Goal: Navigation & Orientation: Understand site structure

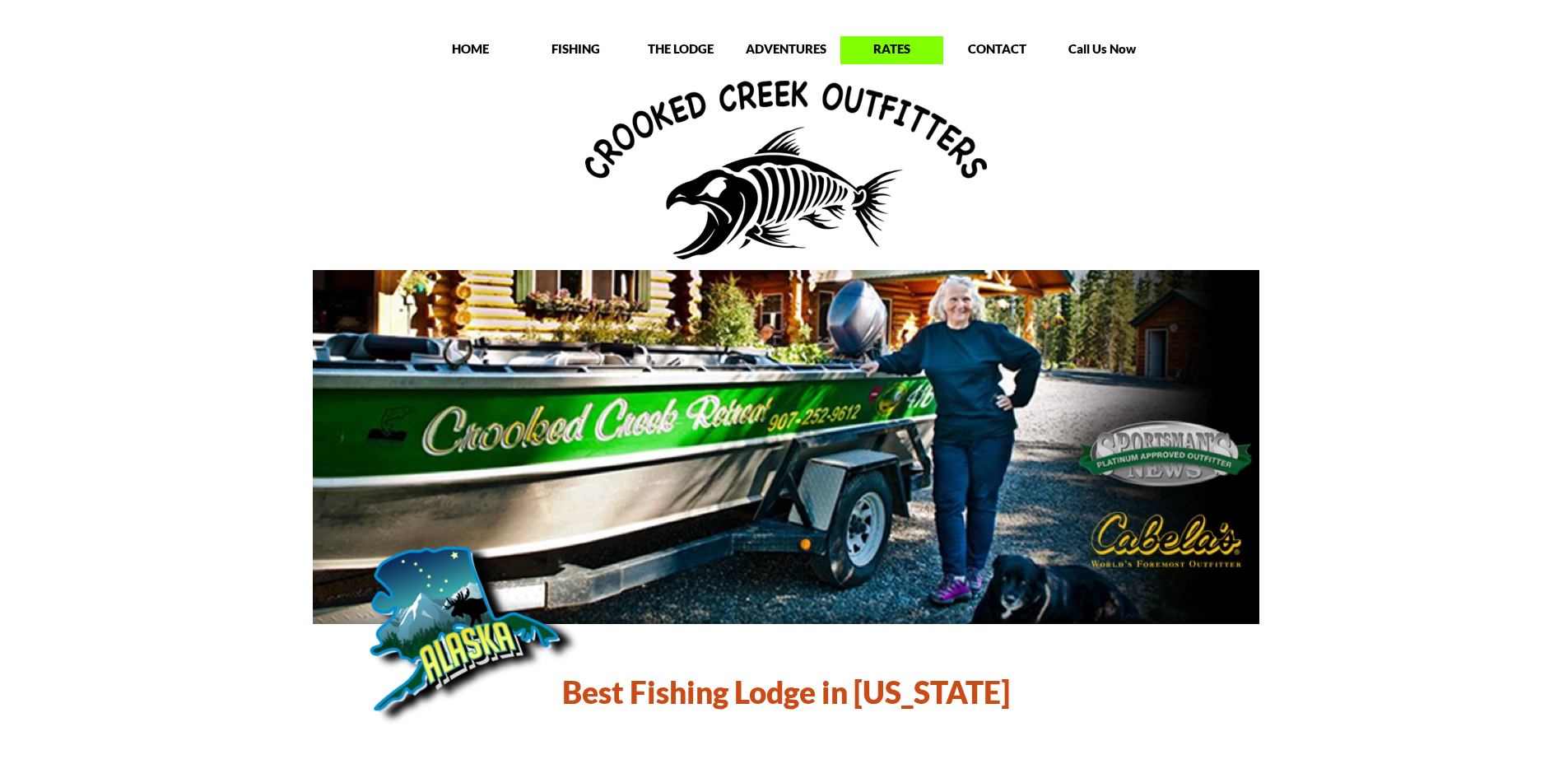
click at [883, 43] on p "RATES" at bounding box center [891, 48] width 103 height 16
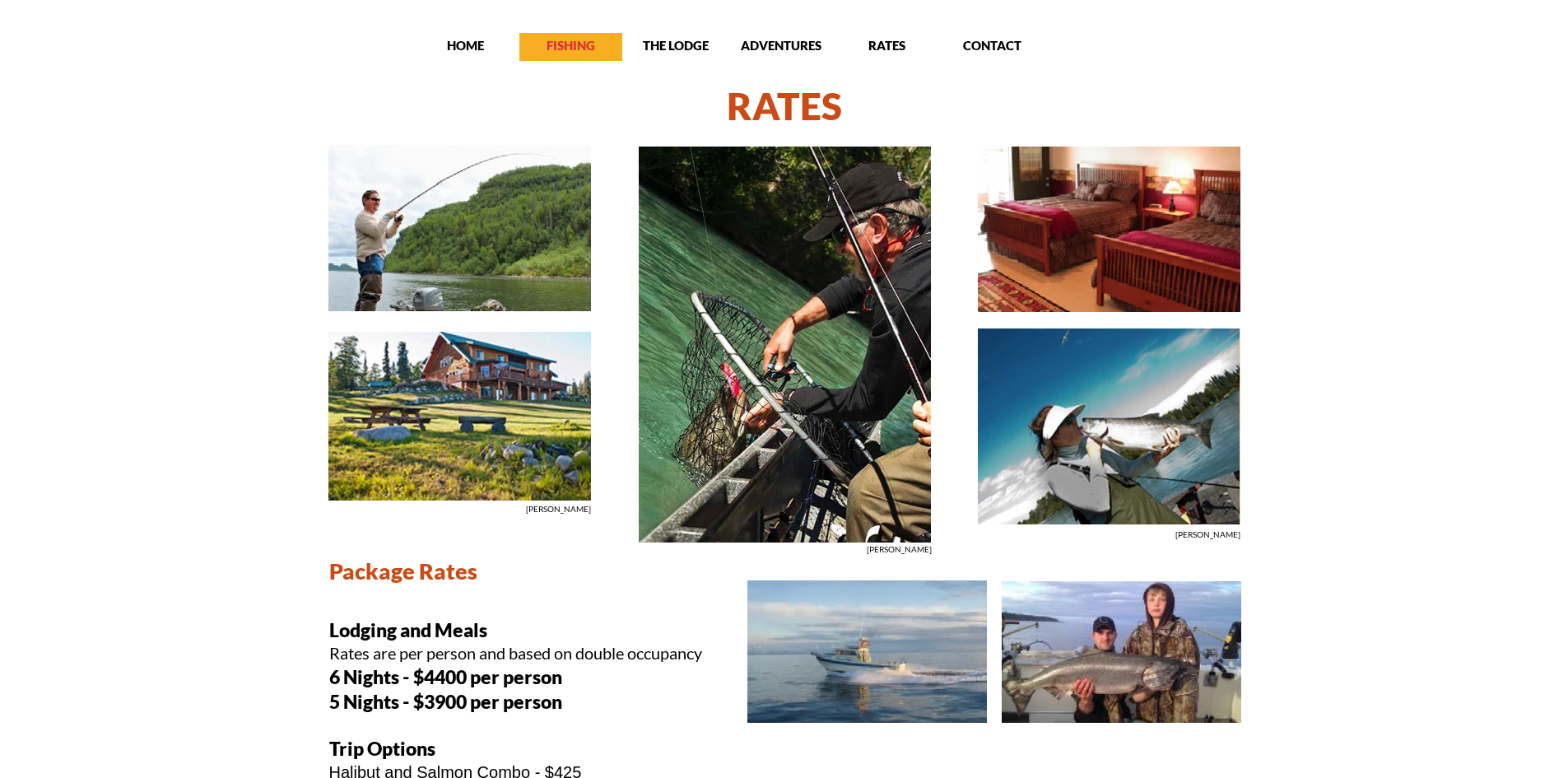
click at [560, 50] on p "FISHING" at bounding box center [571, 45] width 103 height 16
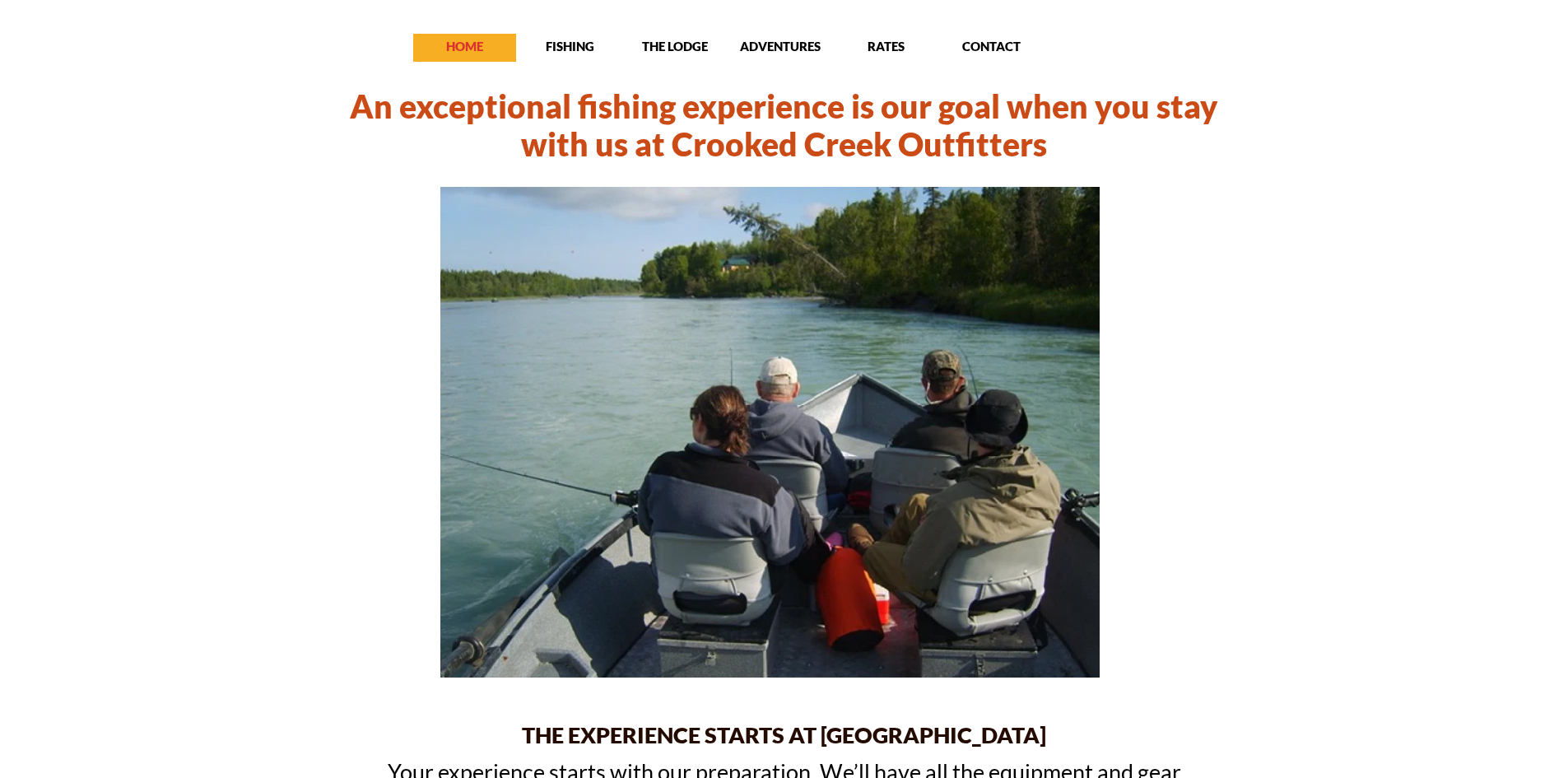
click at [438, 43] on p "HOME" at bounding box center [464, 46] width 103 height 16
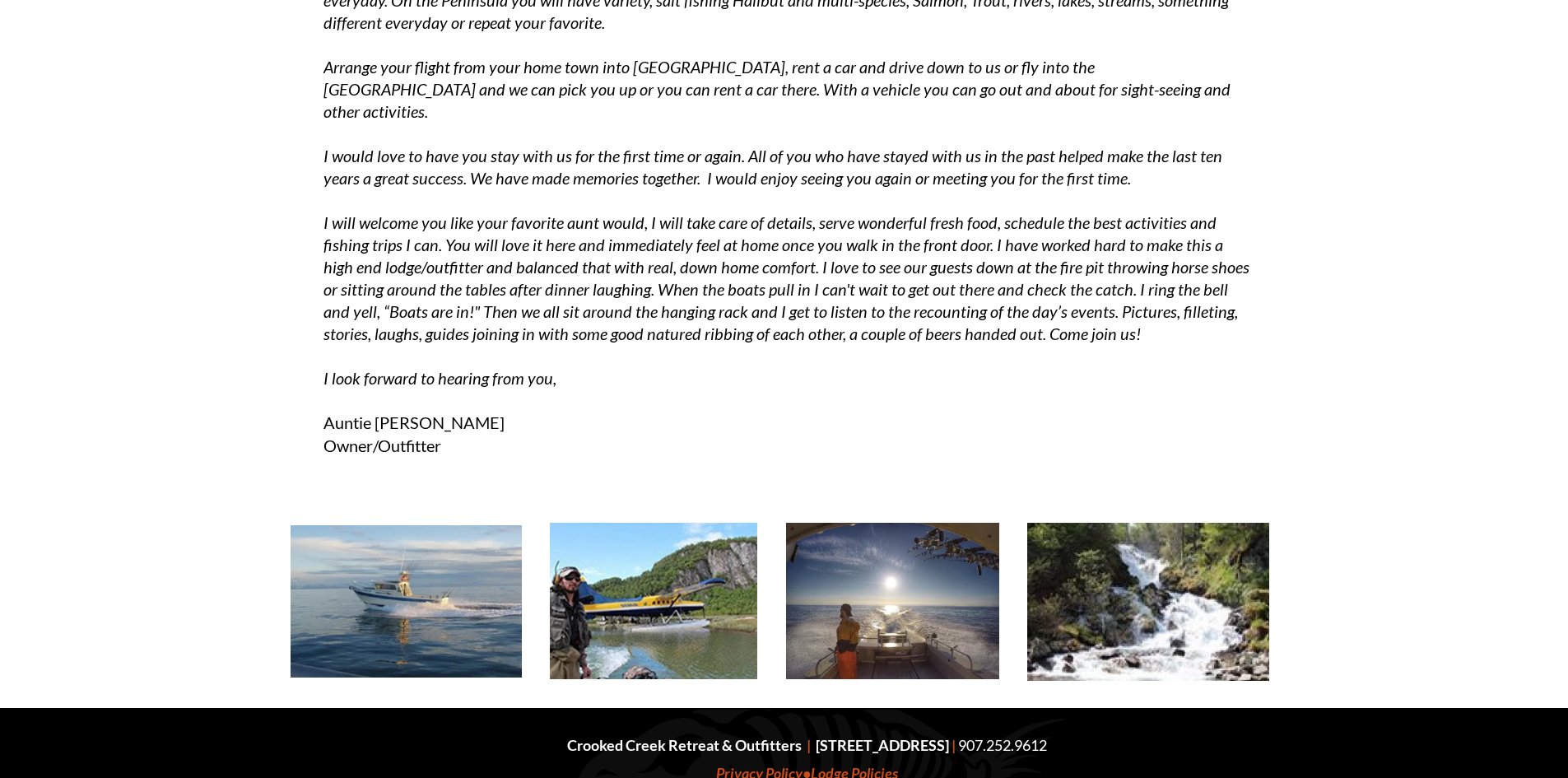
scroll to position [3725, 0]
